Goal: Book appointment/travel/reservation

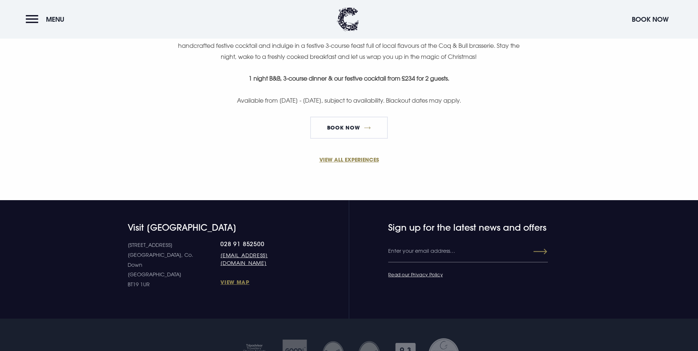
scroll to position [515, 0]
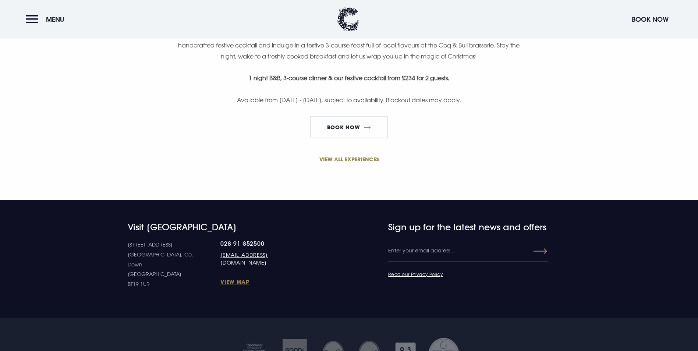
click at [344, 163] on link "VIEW ALL EXPERIENCES" at bounding box center [349, 159] width 350 height 8
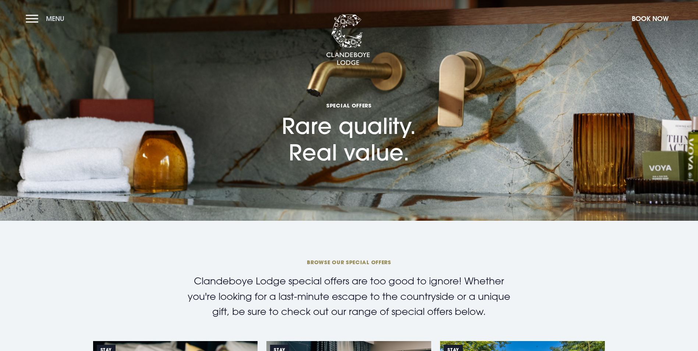
click at [35, 18] on button "Menu" at bounding box center [47, 19] width 42 height 16
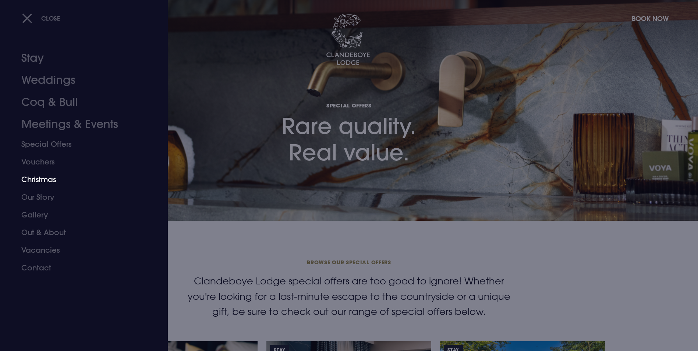
click at [42, 181] on link "Christmas" at bounding box center [79, 180] width 116 height 18
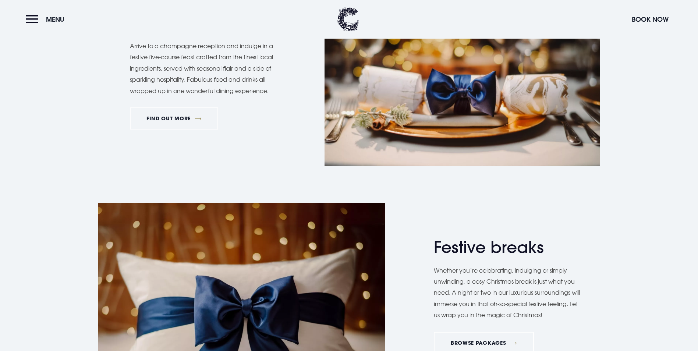
scroll to position [846, 0]
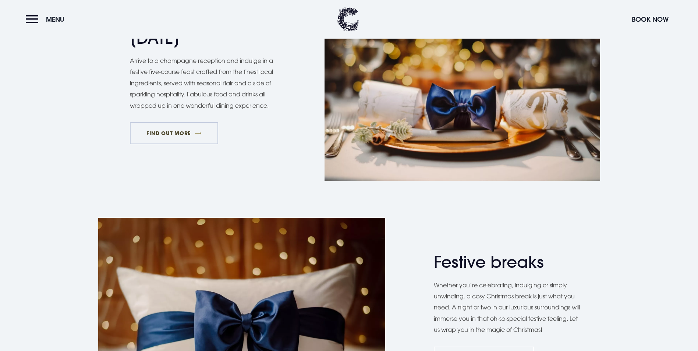
click at [184, 144] on link "FIND OUT MORE" at bounding box center [174, 133] width 89 height 22
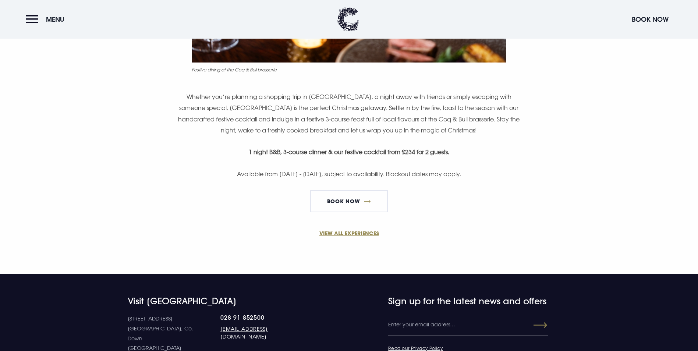
scroll to position [442, 0]
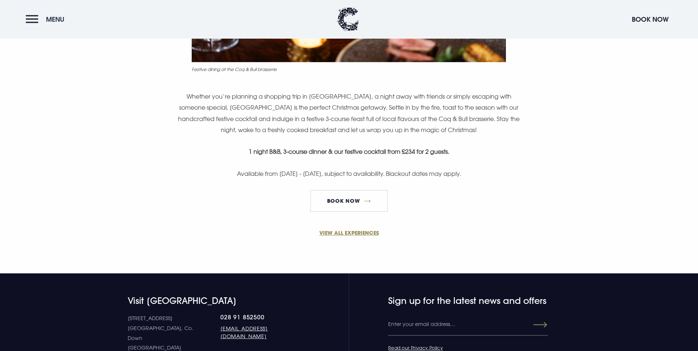
click at [33, 17] on button "Menu" at bounding box center [47, 19] width 42 height 16
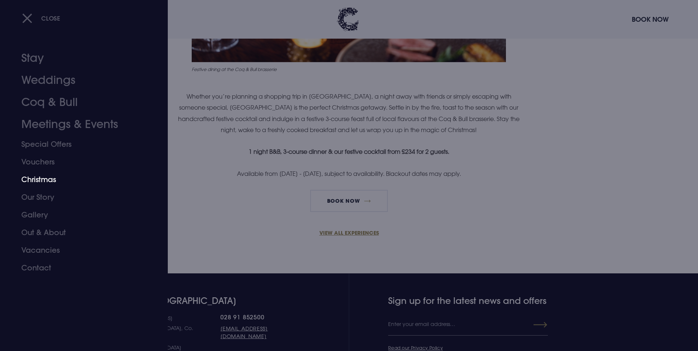
click at [52, 180] on link "Christmas" at bounding box center [79, 180] width 116 height 18
click at [41, 180] on link "Christmas" at bounding box center [79, 180] width 116 height 18
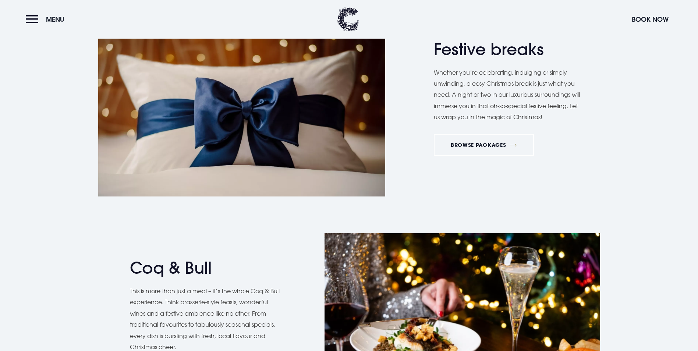
scroll to position [1067, 0]
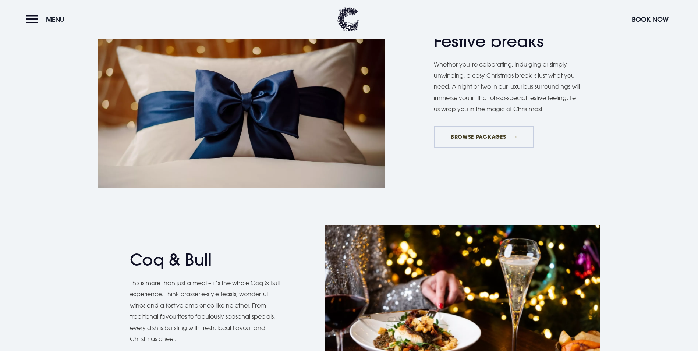
click at [499, 148] on link "BROWSE PACKAGES" at bounding box center [484, 137] width 100 height 22
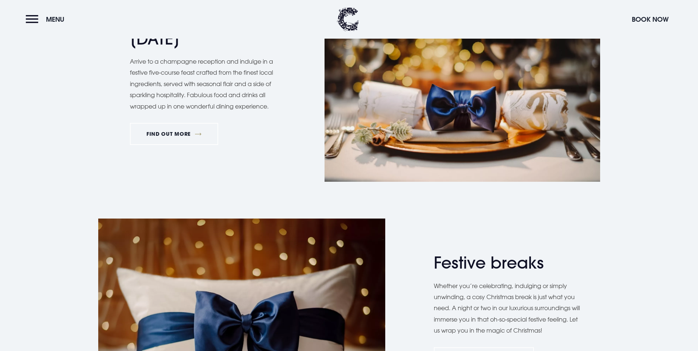
scroll to position [846, 0]
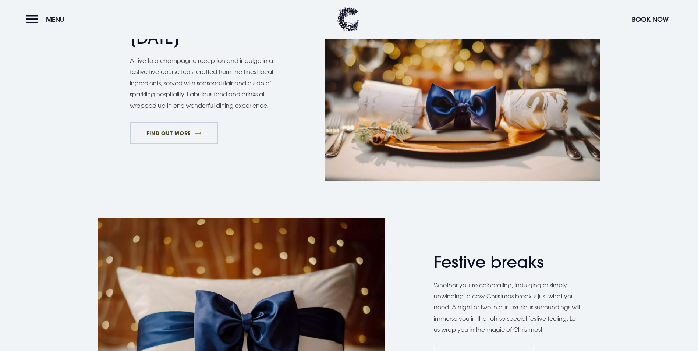
click at [164, 144] on link "FIND OUT MORE" at bounding box center [174, 133] width 89 height 22
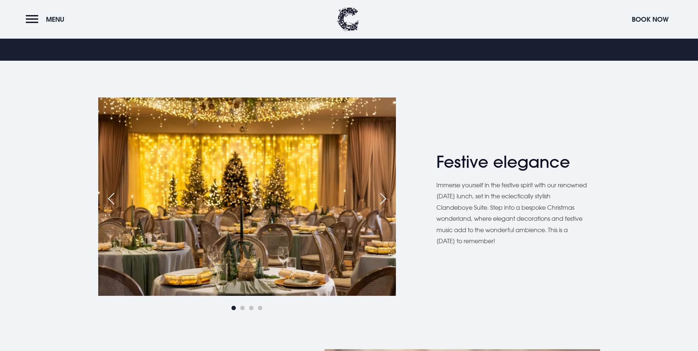
scroll to position [294, 0]
